Goal: Navigation & Orientation: Find specific page/section

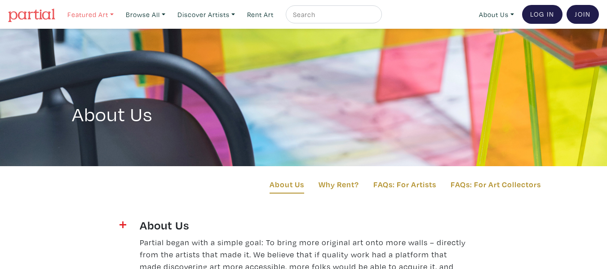
click at [114, 15] on link "Featured Art" at bounding box center [90, 14] width 54 height 18
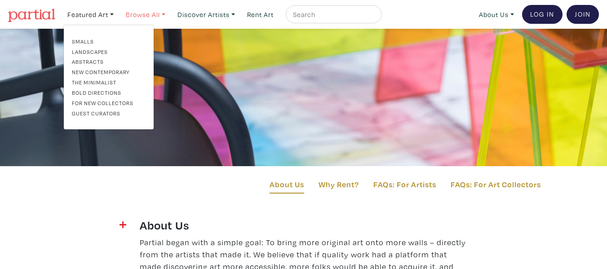
click at [165, 11] on link "Browse All" at bounding box center [146, 14] width 48 height 18
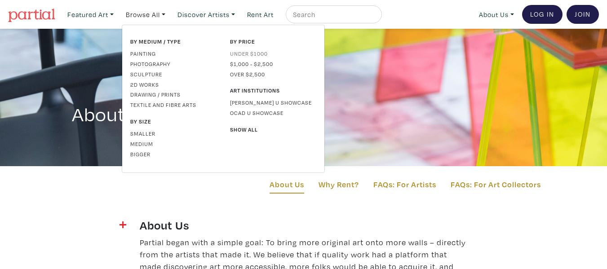
click at [248, 51] on link "Under $1000" at bounding box center [273, 53] width 86 height 8
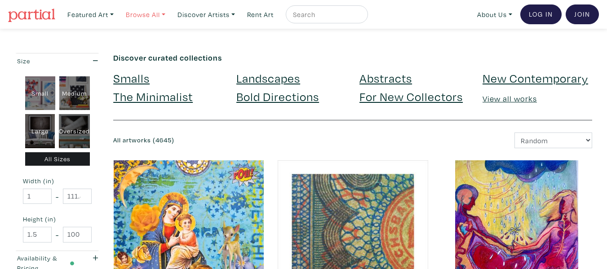
click at [169, 16] on link "Browse All" at bounding box center [146, 14] width 48 height 18
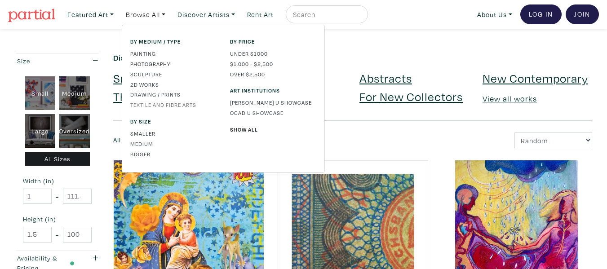
click at [162, 108] on link "Textile and Fibre Arts" at bounding box center [173, 105] width 86 height 8
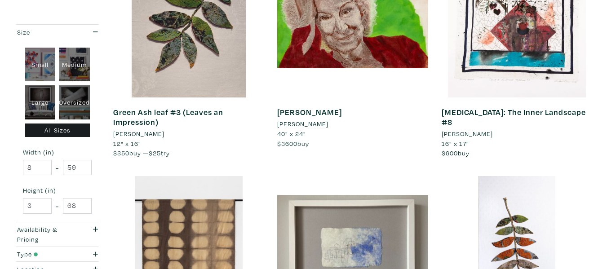
scroll to position [1571, 0]
